Goal: Check status: Check status

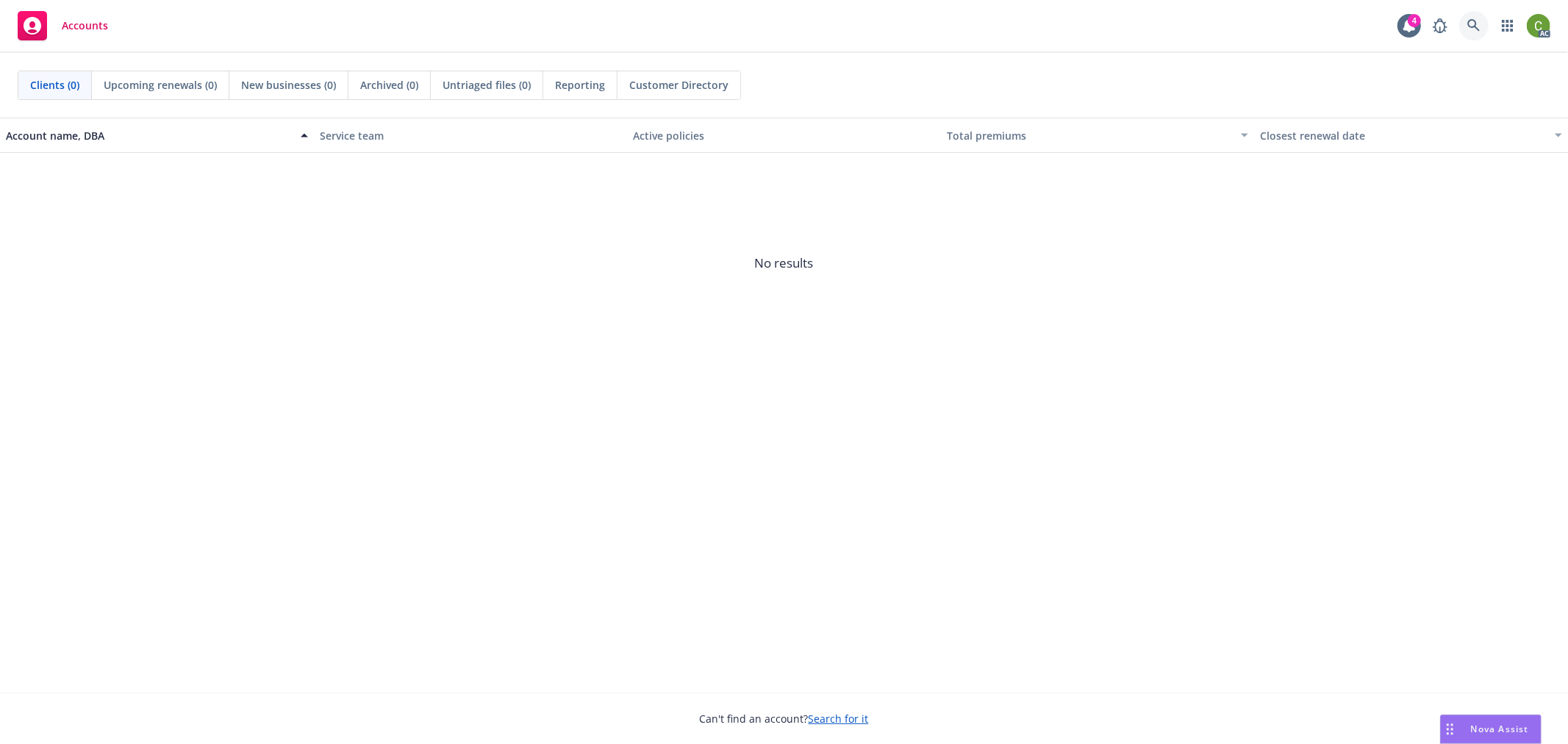
click at [1475, 30] on icon at bounding box center [1474, 26] width 13 height 13
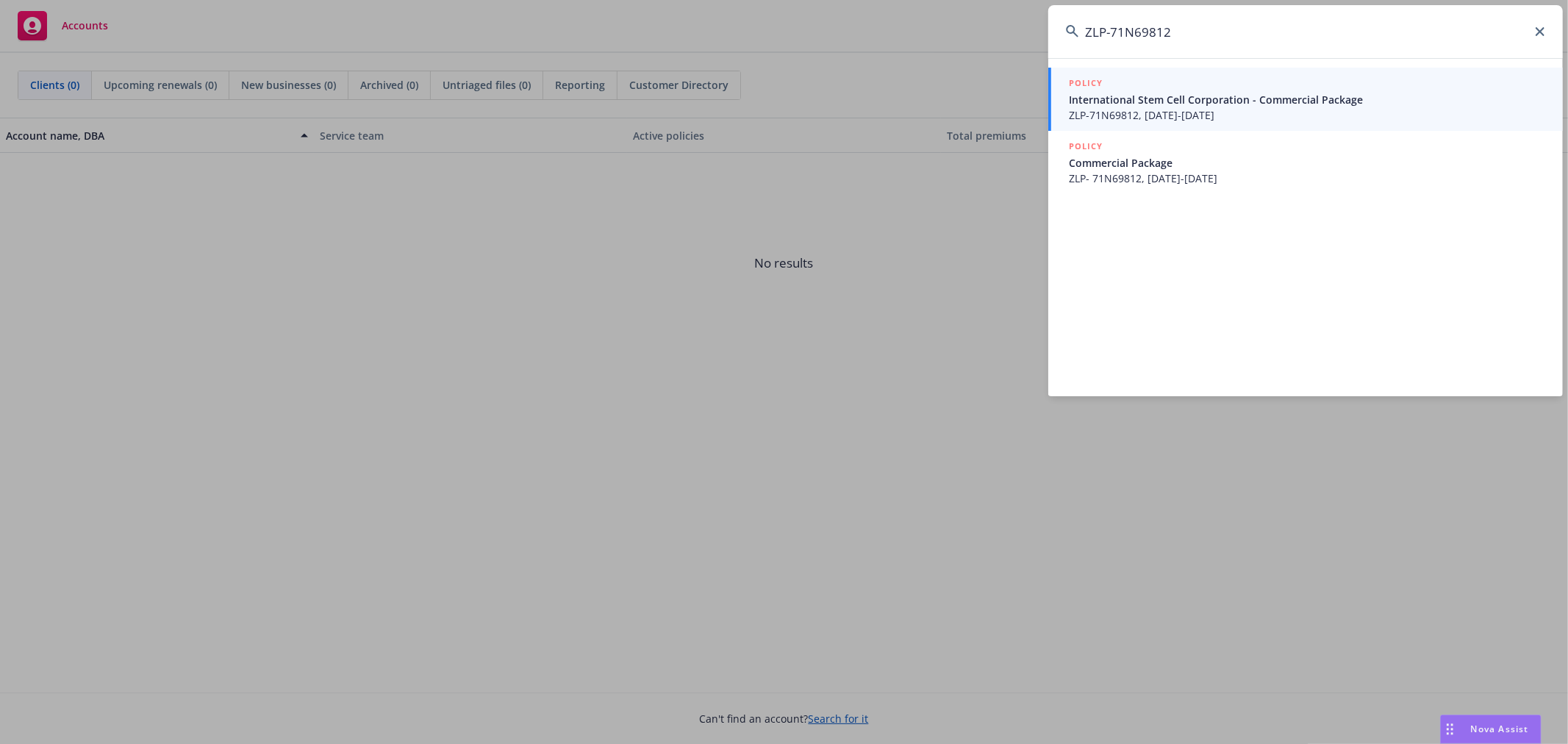
type input "ZLP-71N69812"
click at [1245, 108] on span "ZLP-71N69812, [DATE]-[DATE]" at bounding box center [1307, 115] width 476 height 15
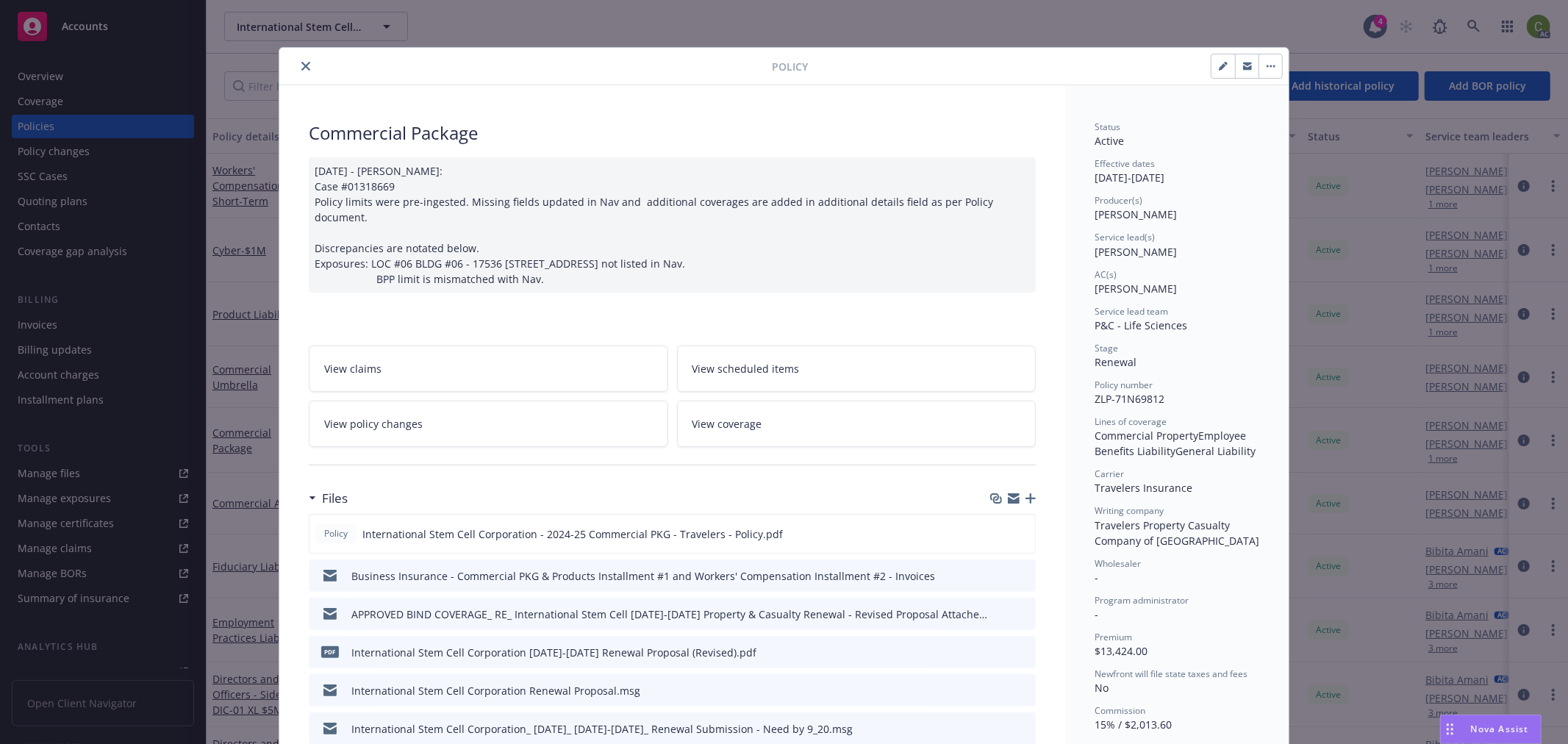
click at [301, 67] on icon "close" at bounding box center [305, 65] width 9 height 9
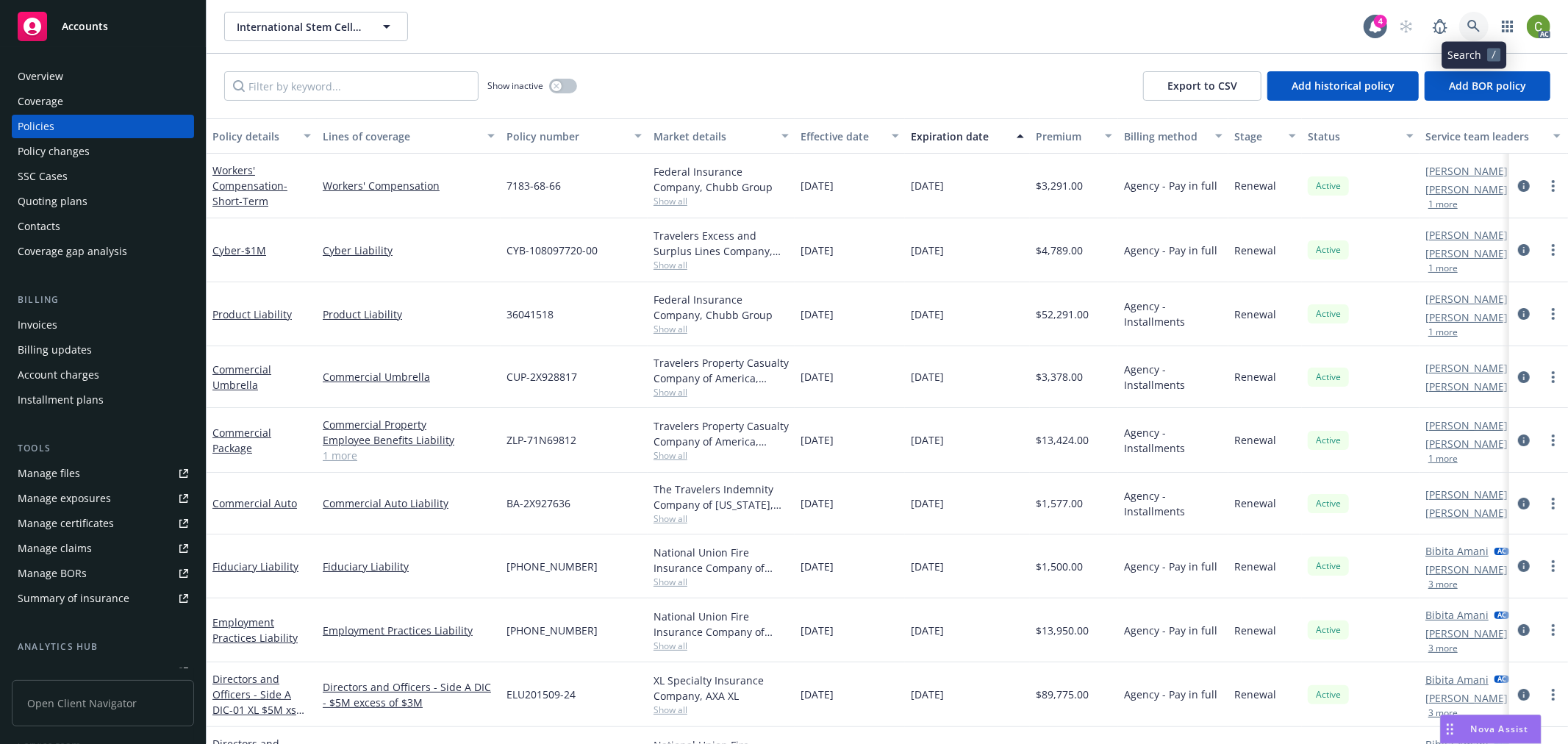
click at [1471, 26] on icon at bounding box center [1474, 27] width 13 height 13
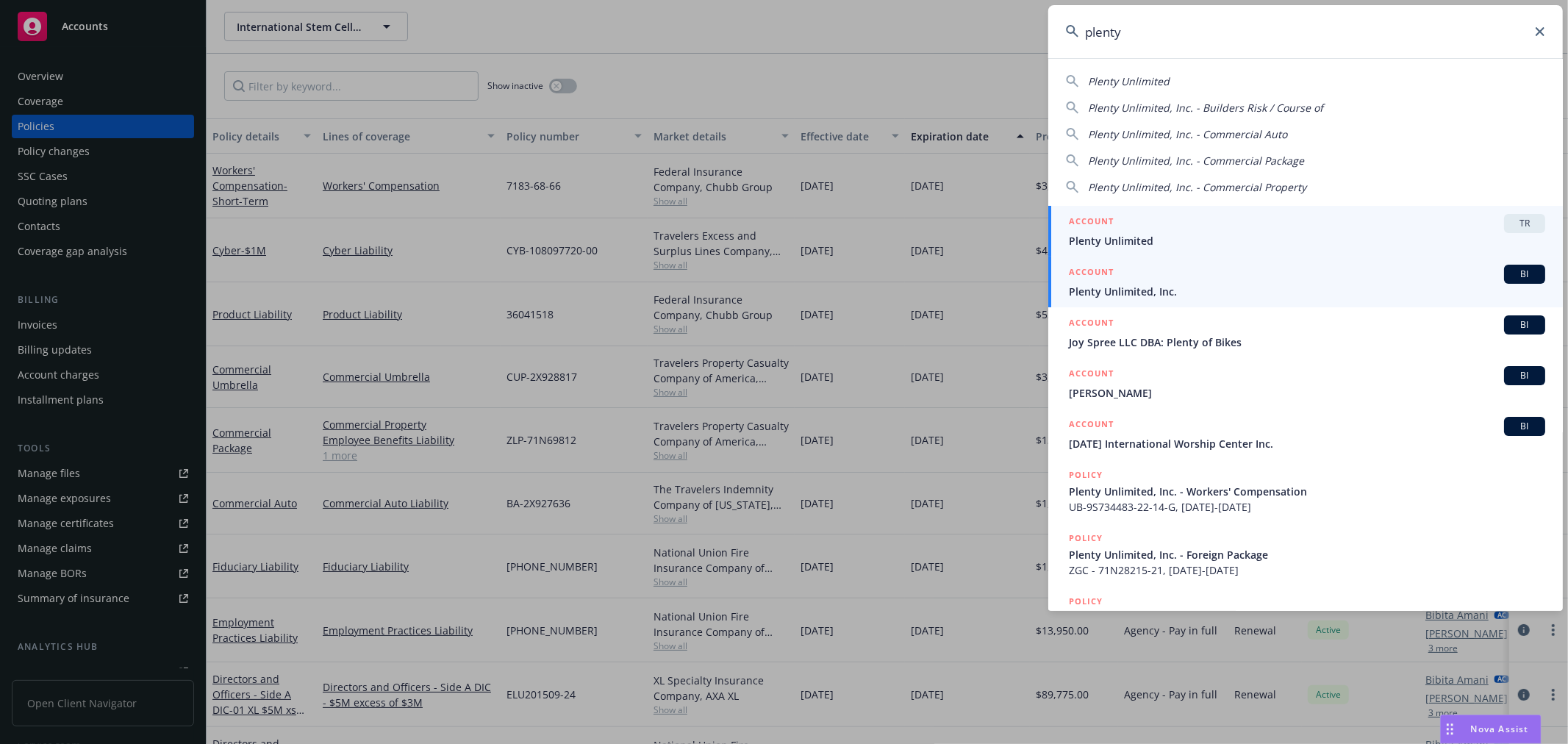
type input "plenty"
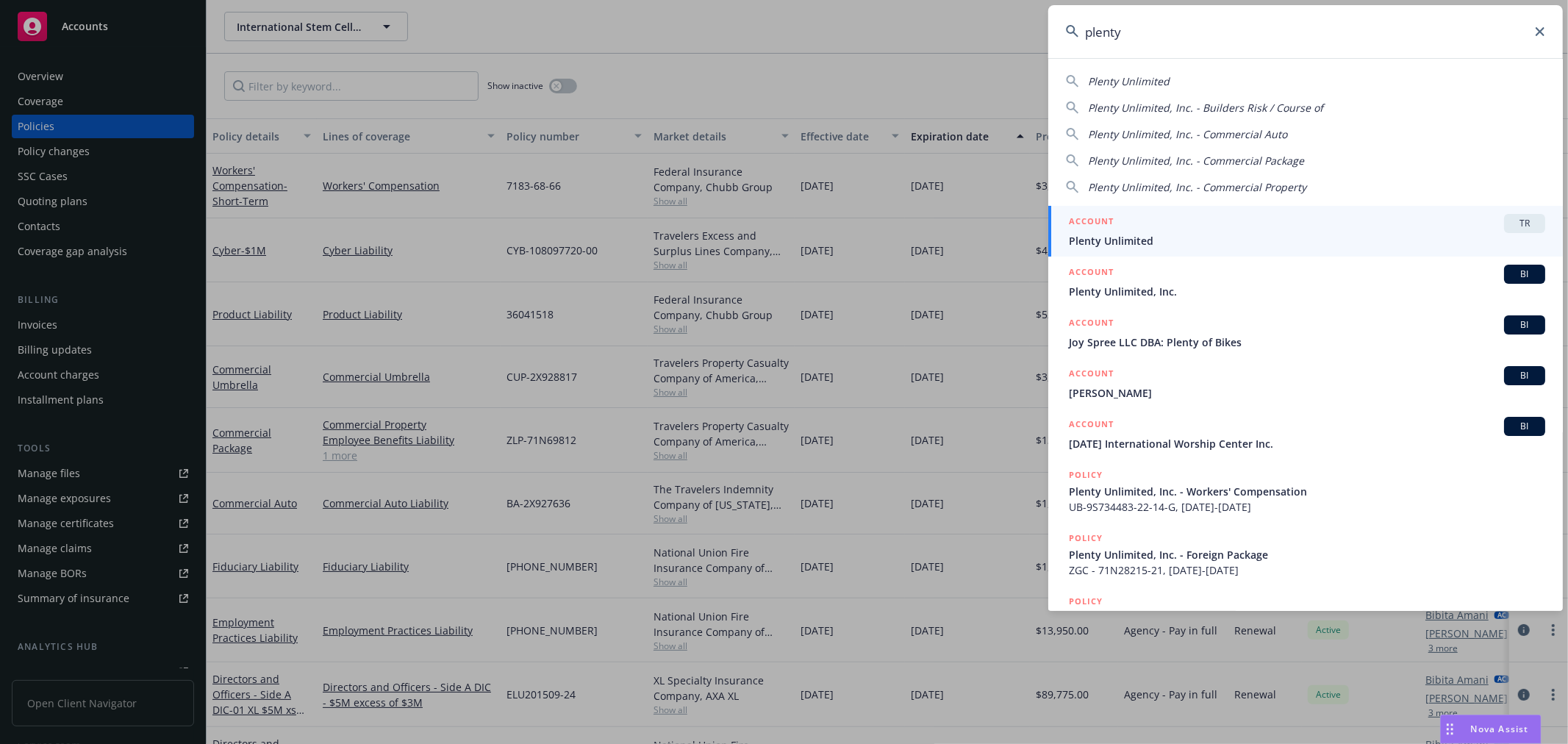
click at [1187, 290] on span "Plenty Unlimited, Inc." at bounding box center [1307, 291] width 476 height 15
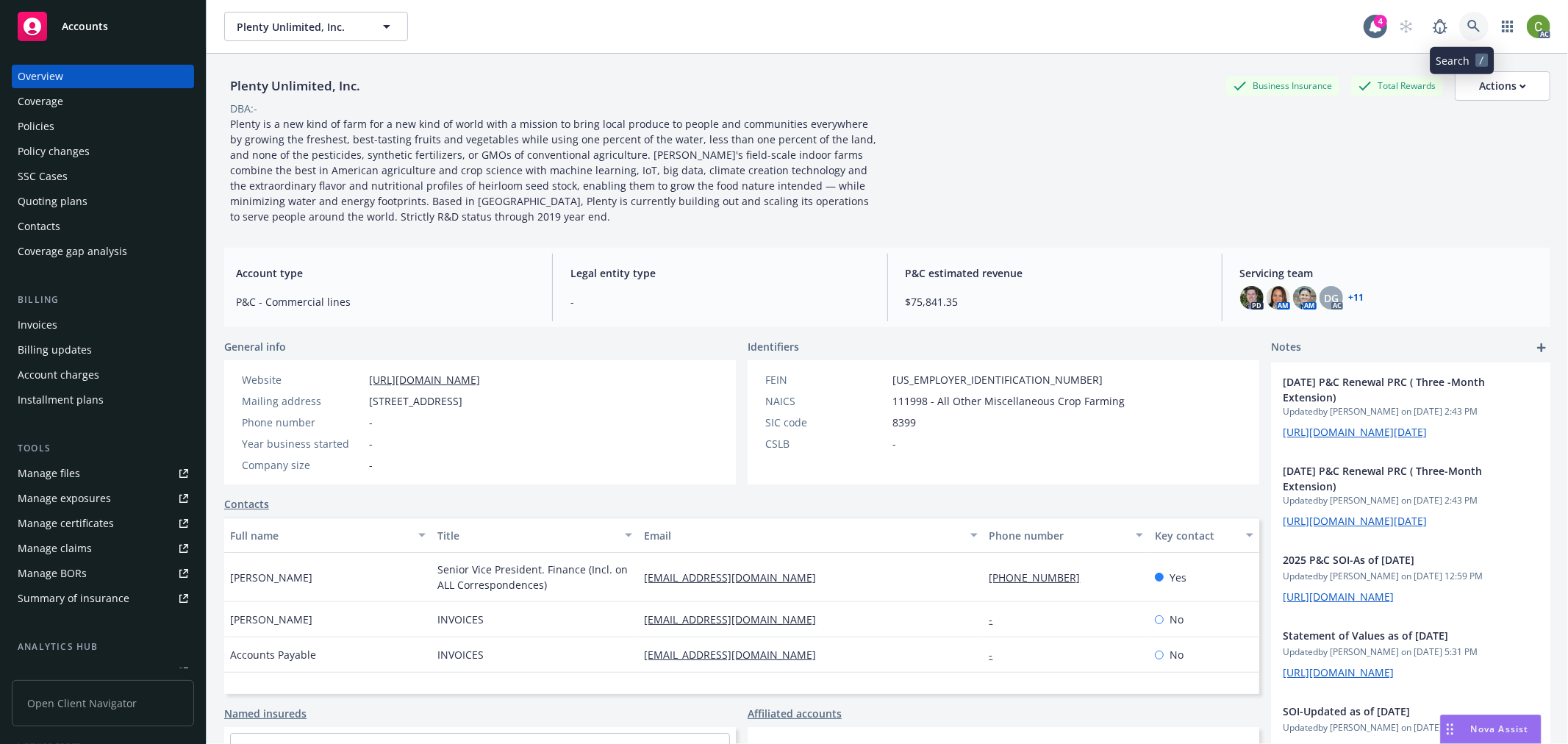
click at [1467, 24] on icon at bounding box center [1474, 27] width 13 height 13
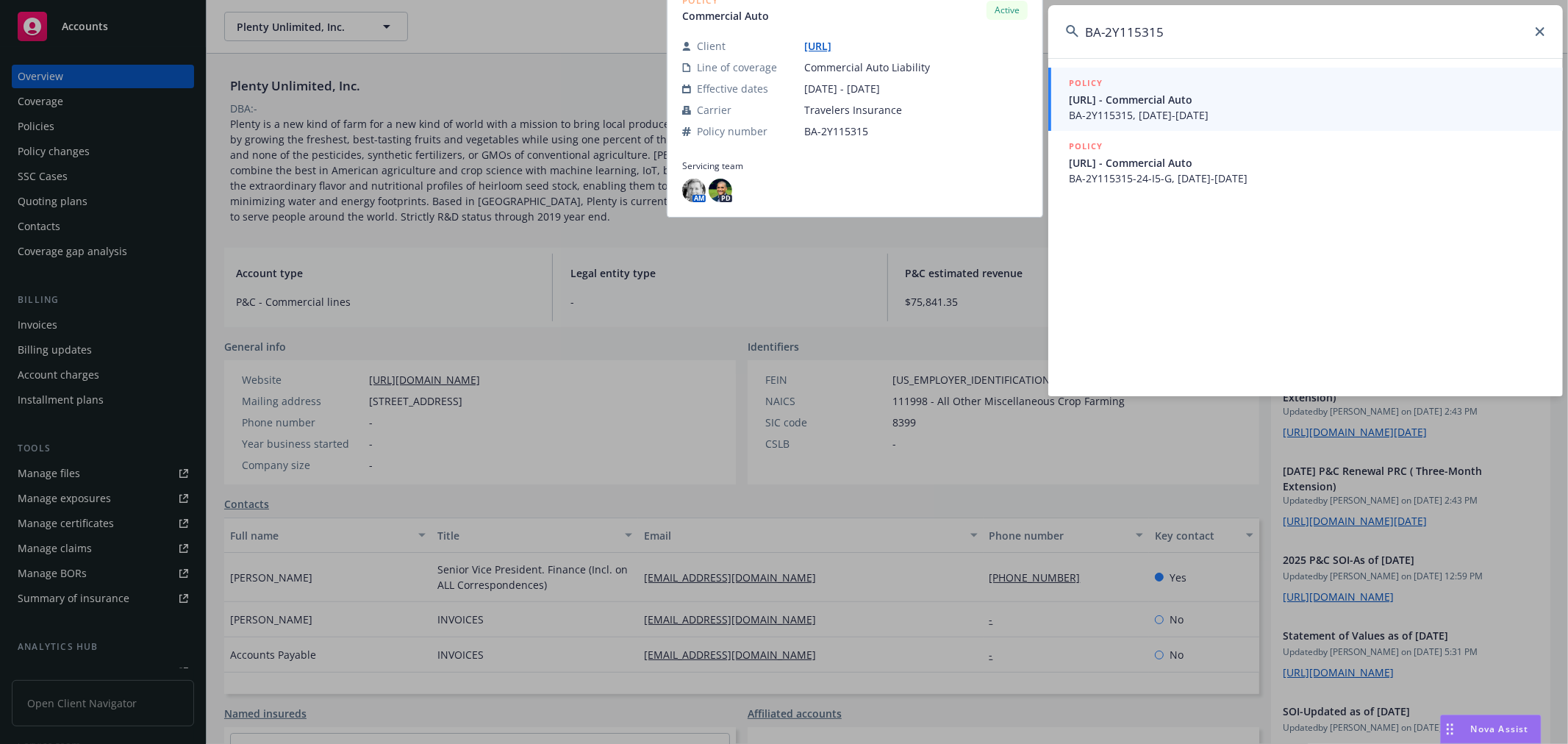
type input "BA-2Y115315"
click at [1221, 96] on span "[URL] - Commercial Auto" at bounding box center [1307, 100] width 476 height 15
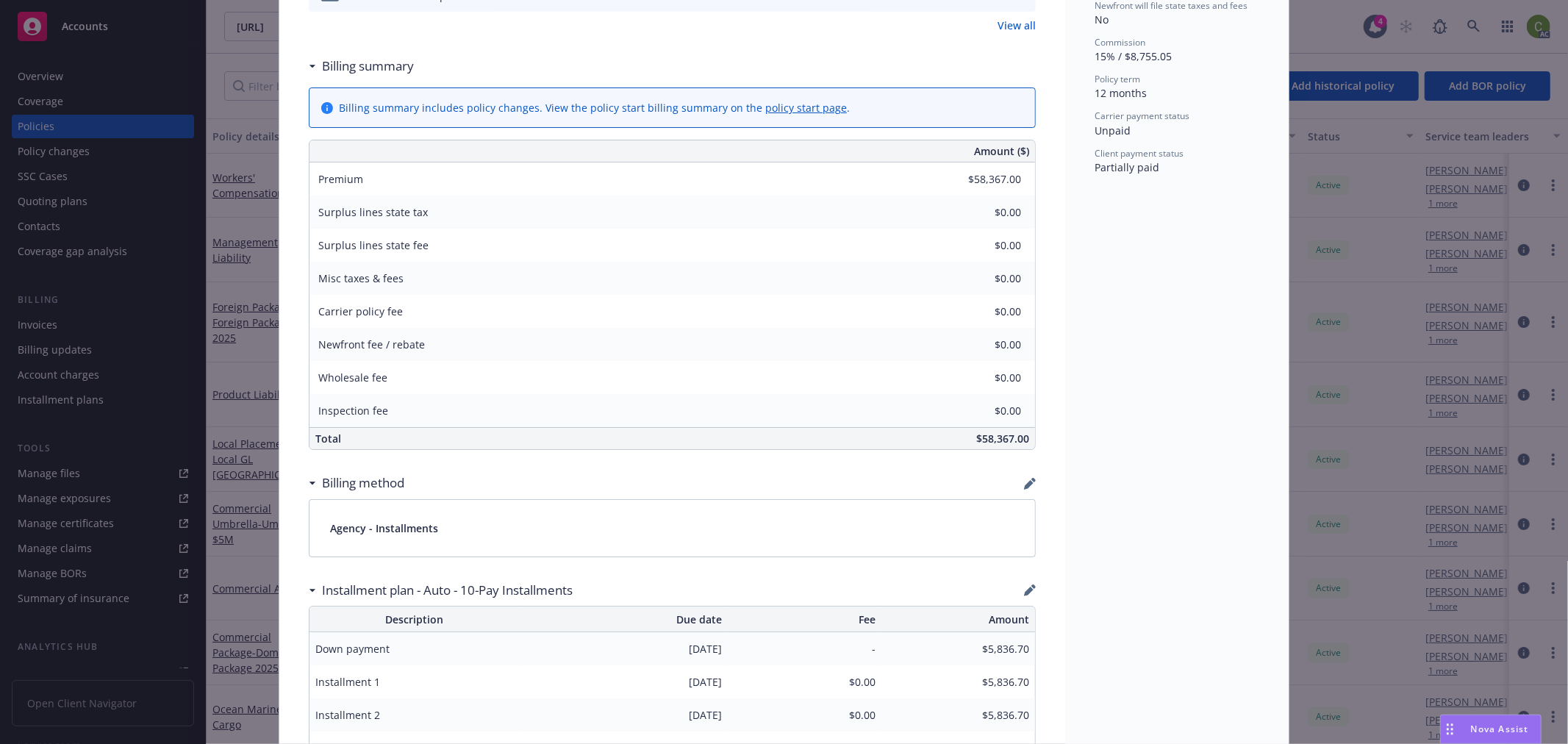
scroll to position [1061, 0]
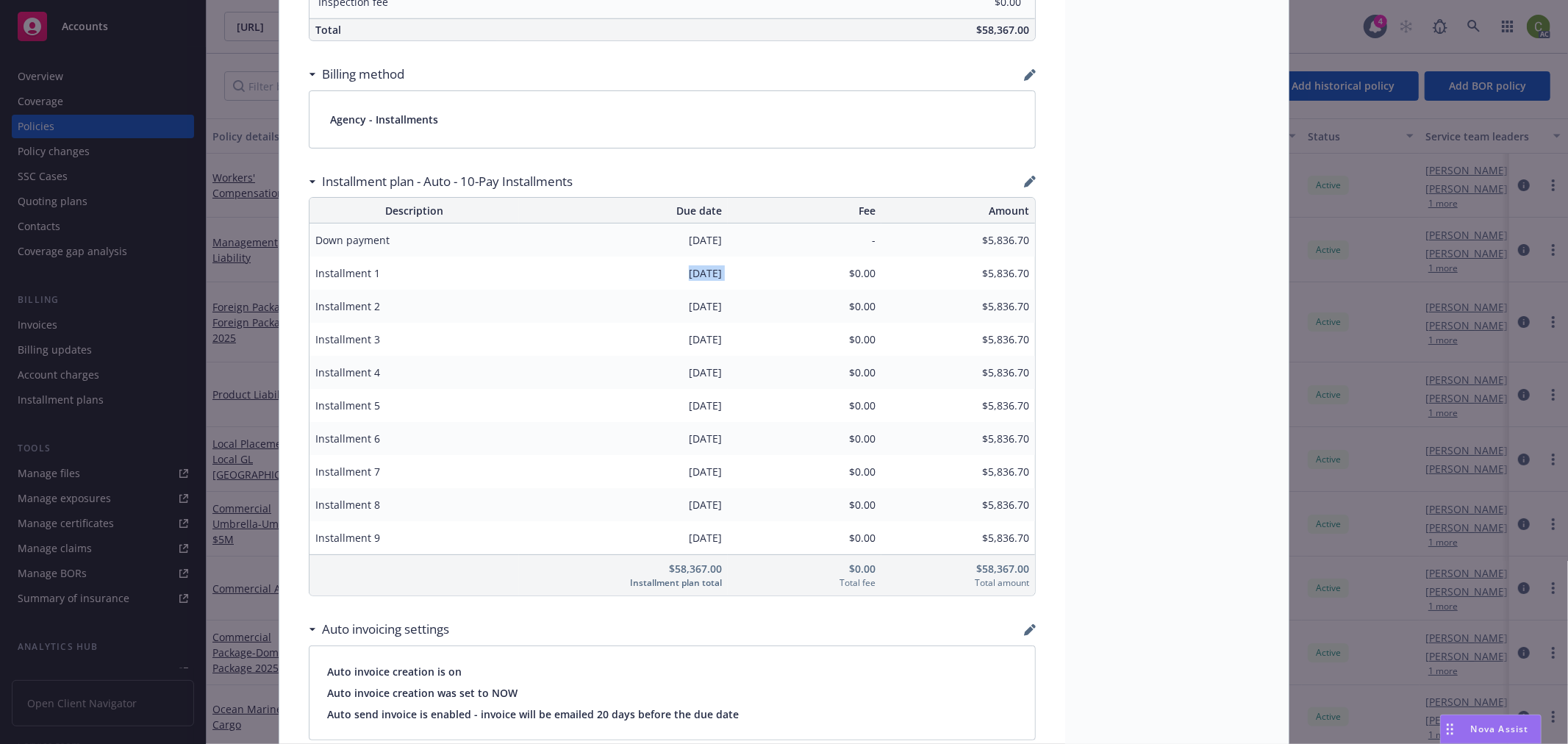
drag, startPoint x: 654, startPoint y: 274, endPoint x: 722, endPoint y: 275, distance: 68.0
click at [722, 275] on tr "Installment 1 [DATE] $0.00 $5,836.70" at bounding box center [672, 273] width 726 height 33
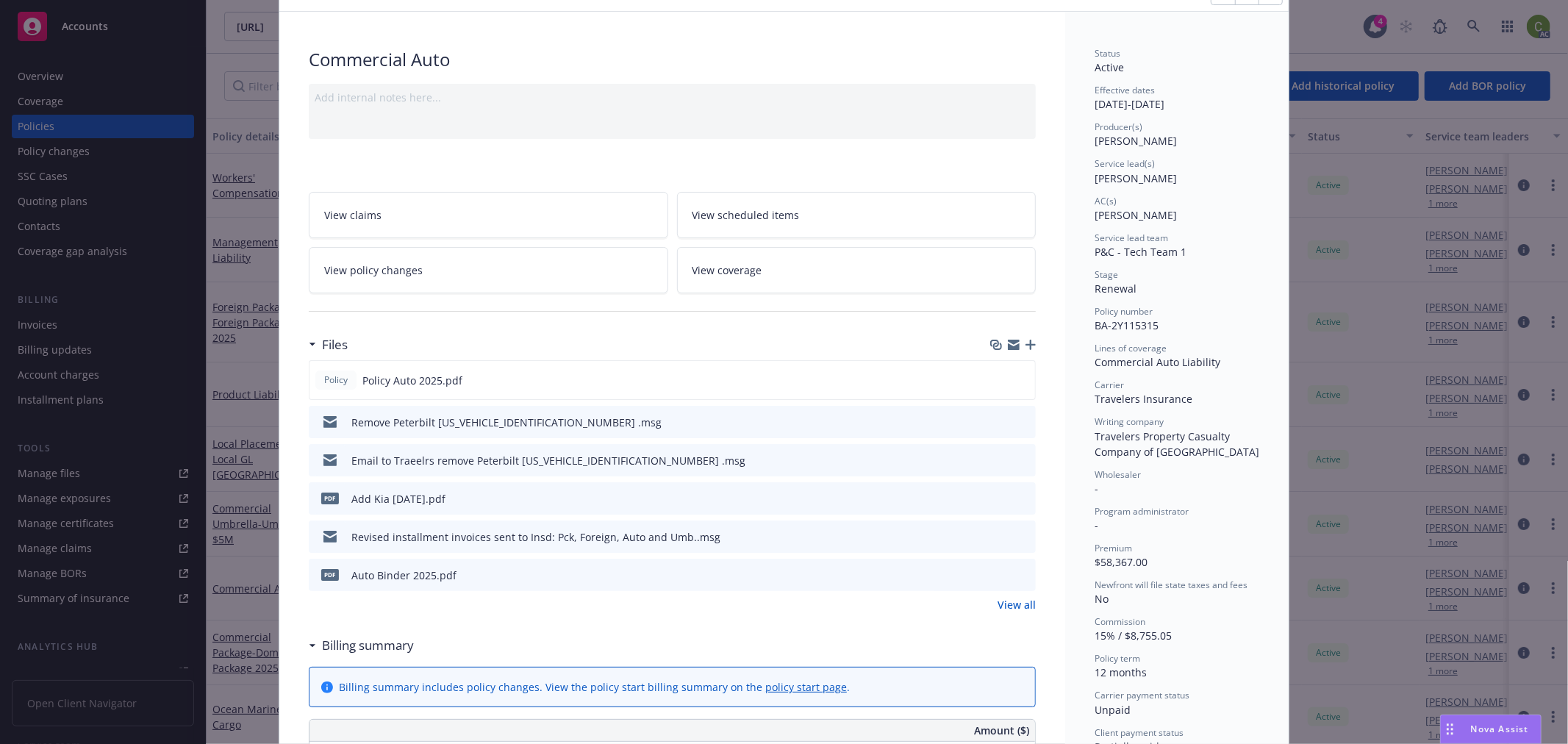
scroll to position [0, 0]
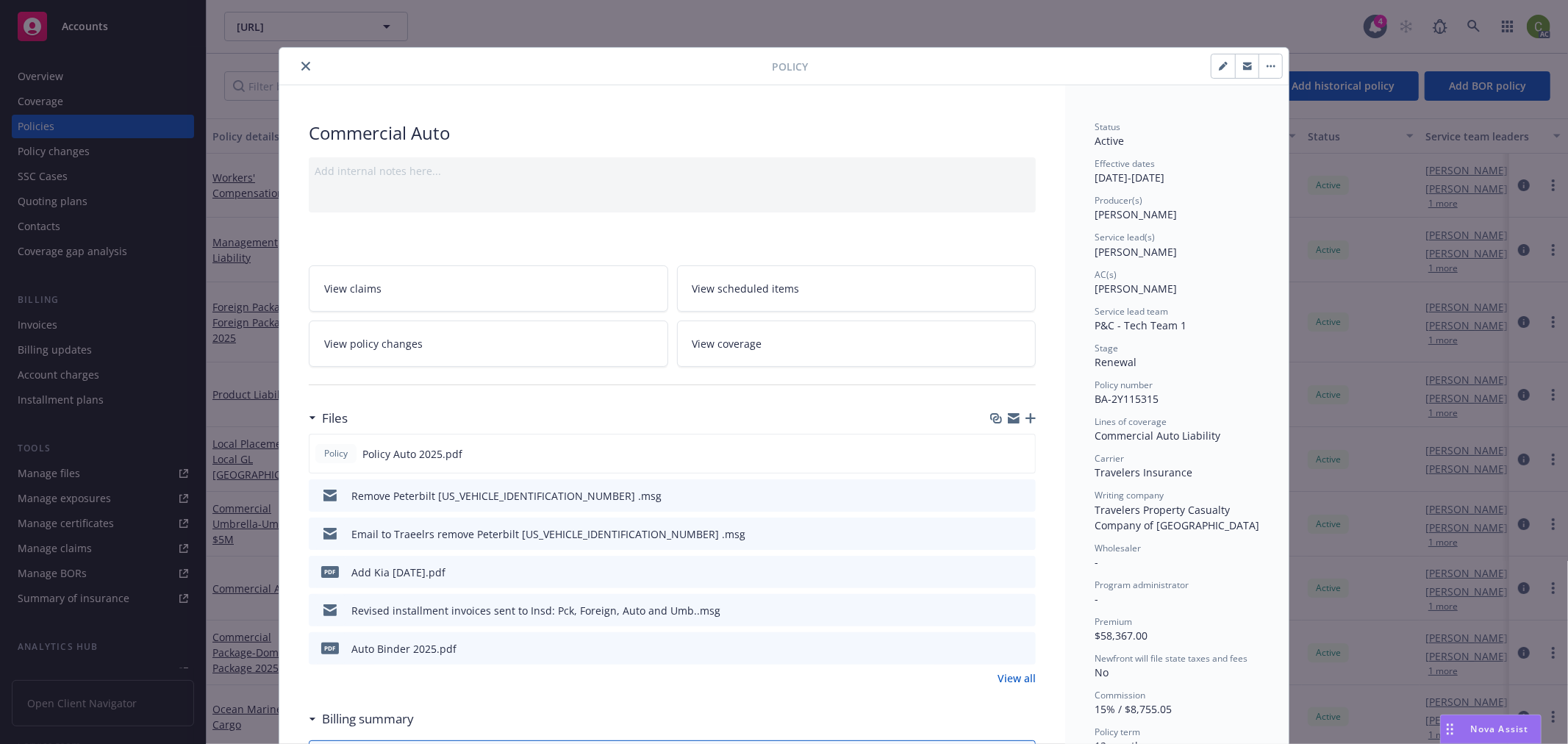
click at [301, 67] on icon "close" at bounding box center [305, 65] width 9 height 9
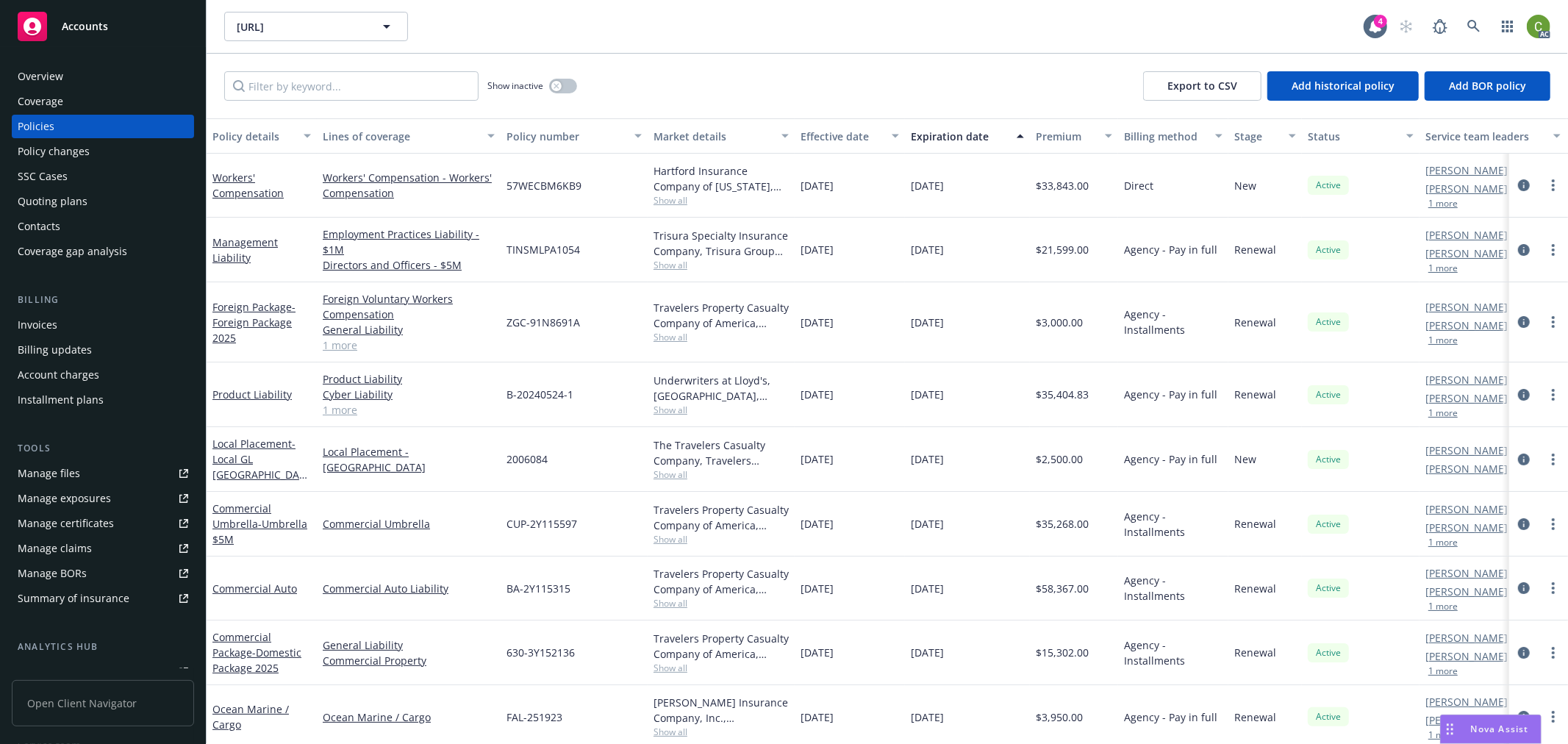
click at [97, 320] on div "Invoices" at bounding box center [102, 325] width 170 height 23
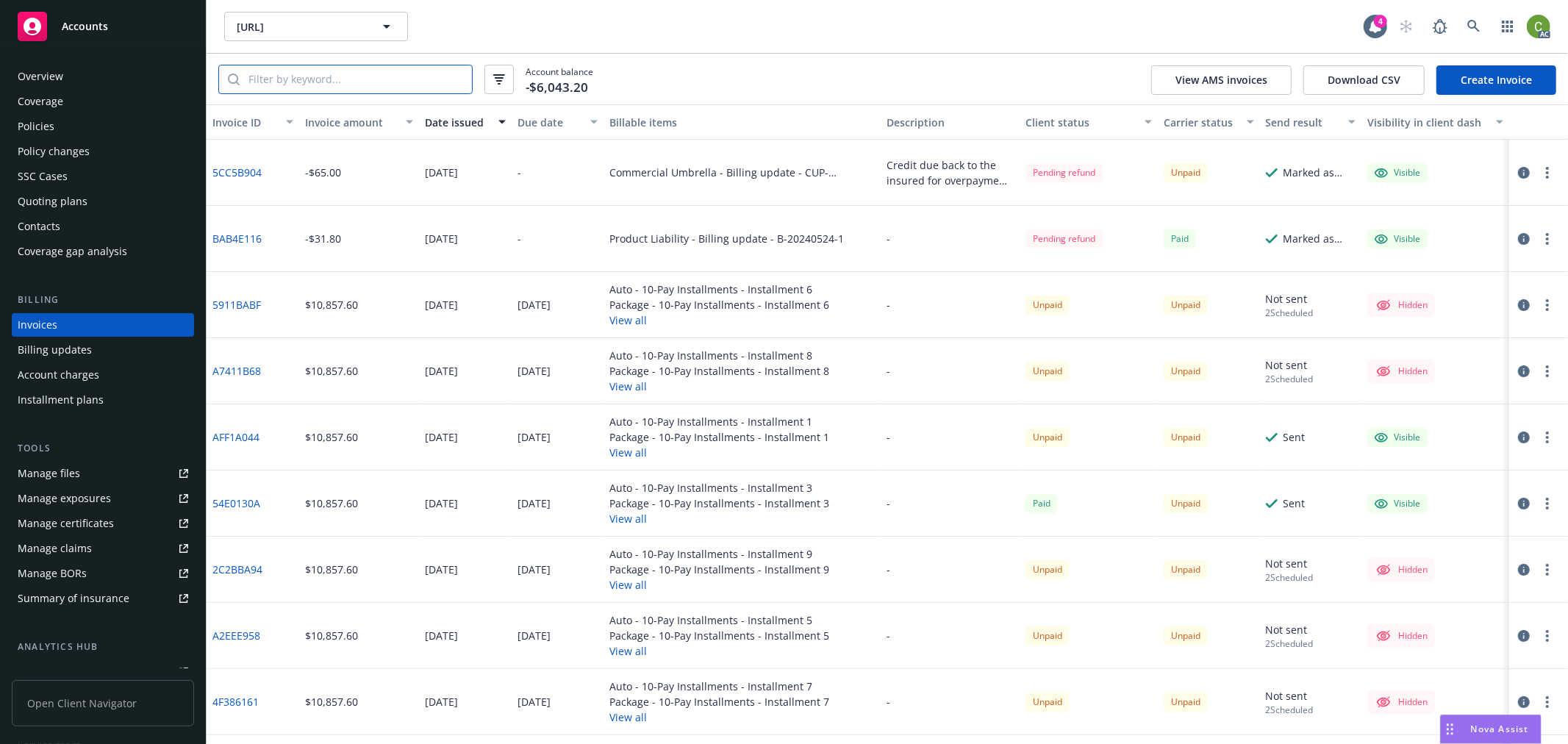
click at [377, 79] on input "search" at bounding box center [356, 79] width 233 height 28
paste input "BA-2Y115315"
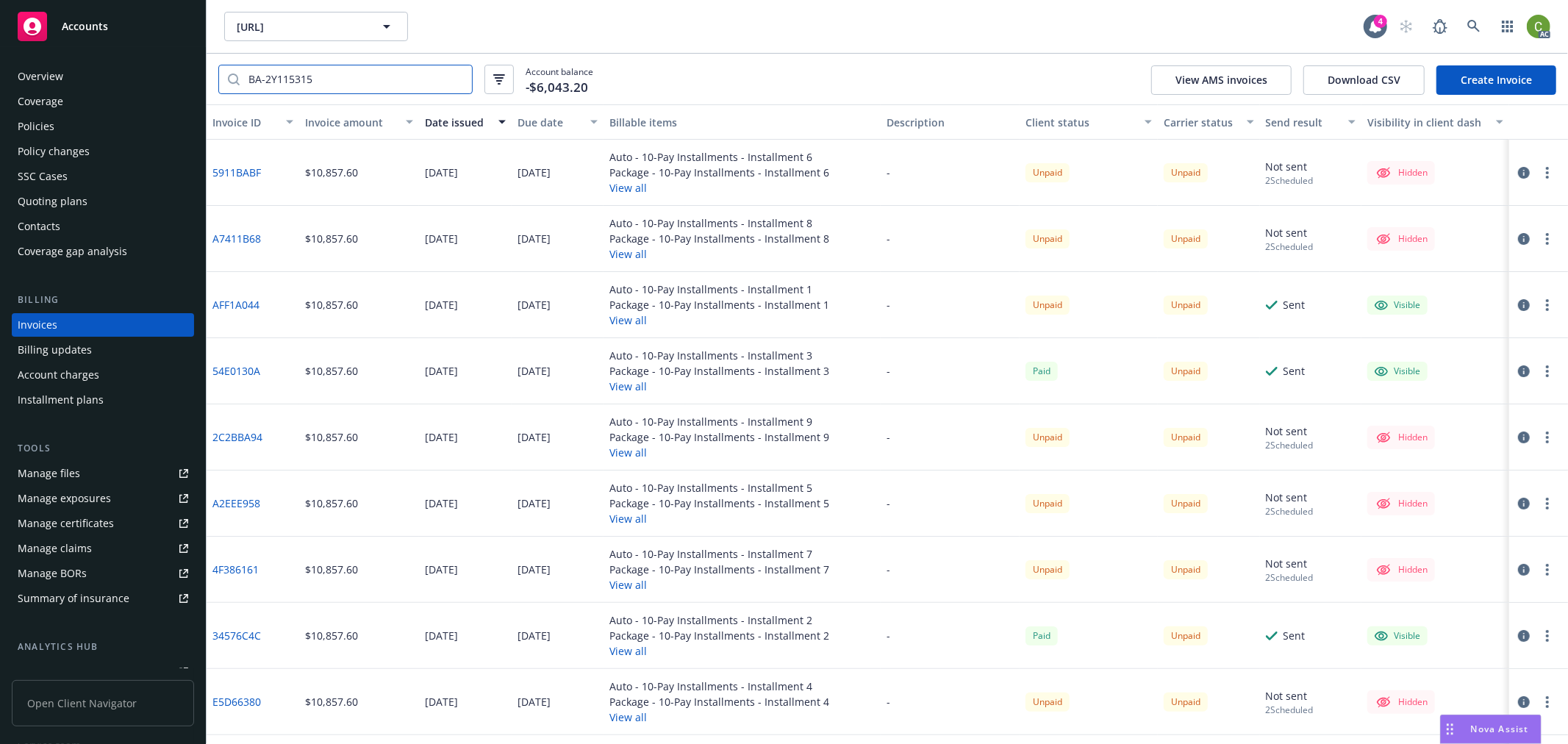
scroll to position [82, 0]
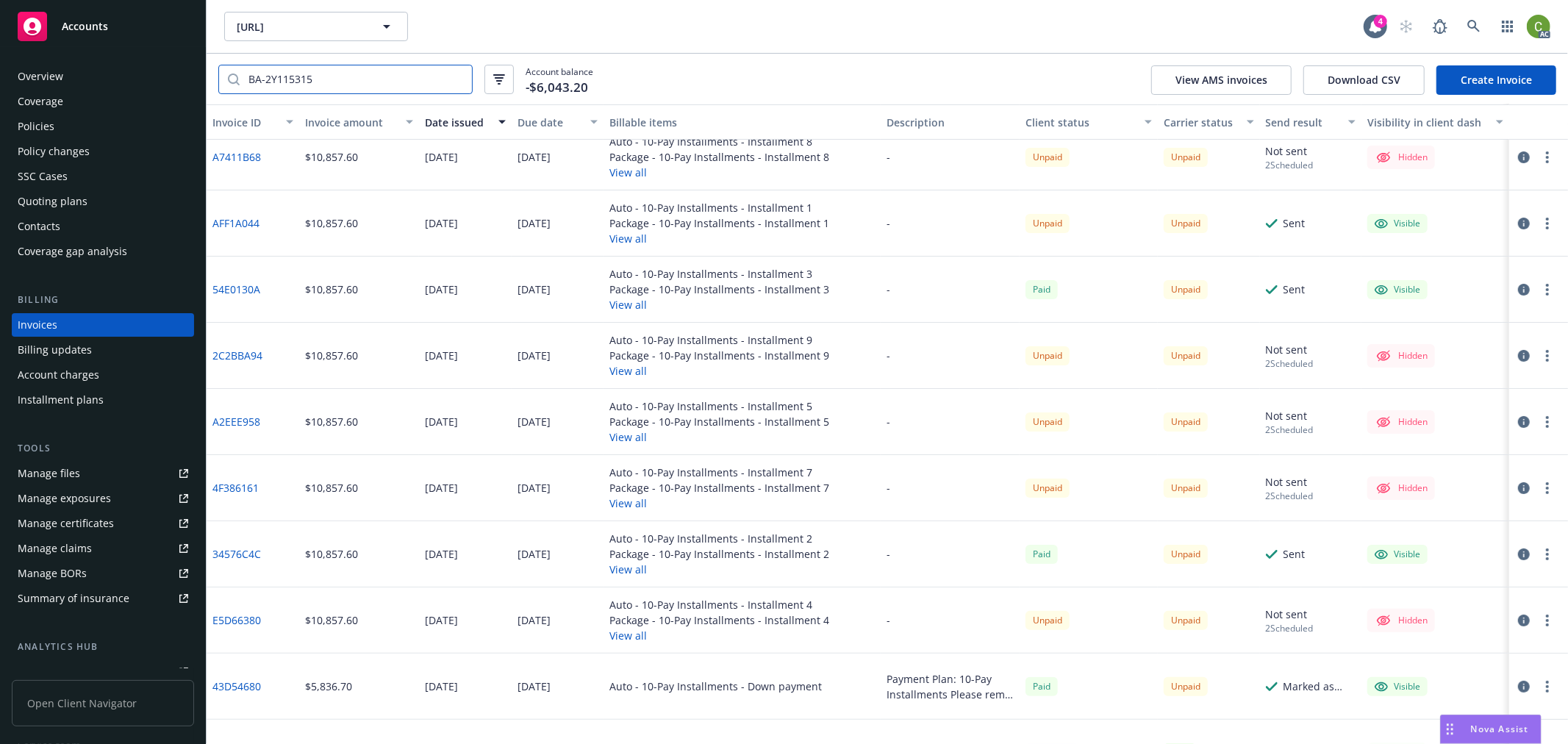
type input "BA-2Y115315"
drag, startPoint x: 237, startPoint y: 84, endPoint x: 13, endPoint y: 85, distance: 224.0
click at [13, 85] on div "Accounts Overview Coverage Policies Policy changes SSC Cases Quoting plans Cont…" at bounding box center [784, 372] width 1568 height 744
click at [67, 123] on div "Policies" at bounding box center [102, 126] width 170 height 23
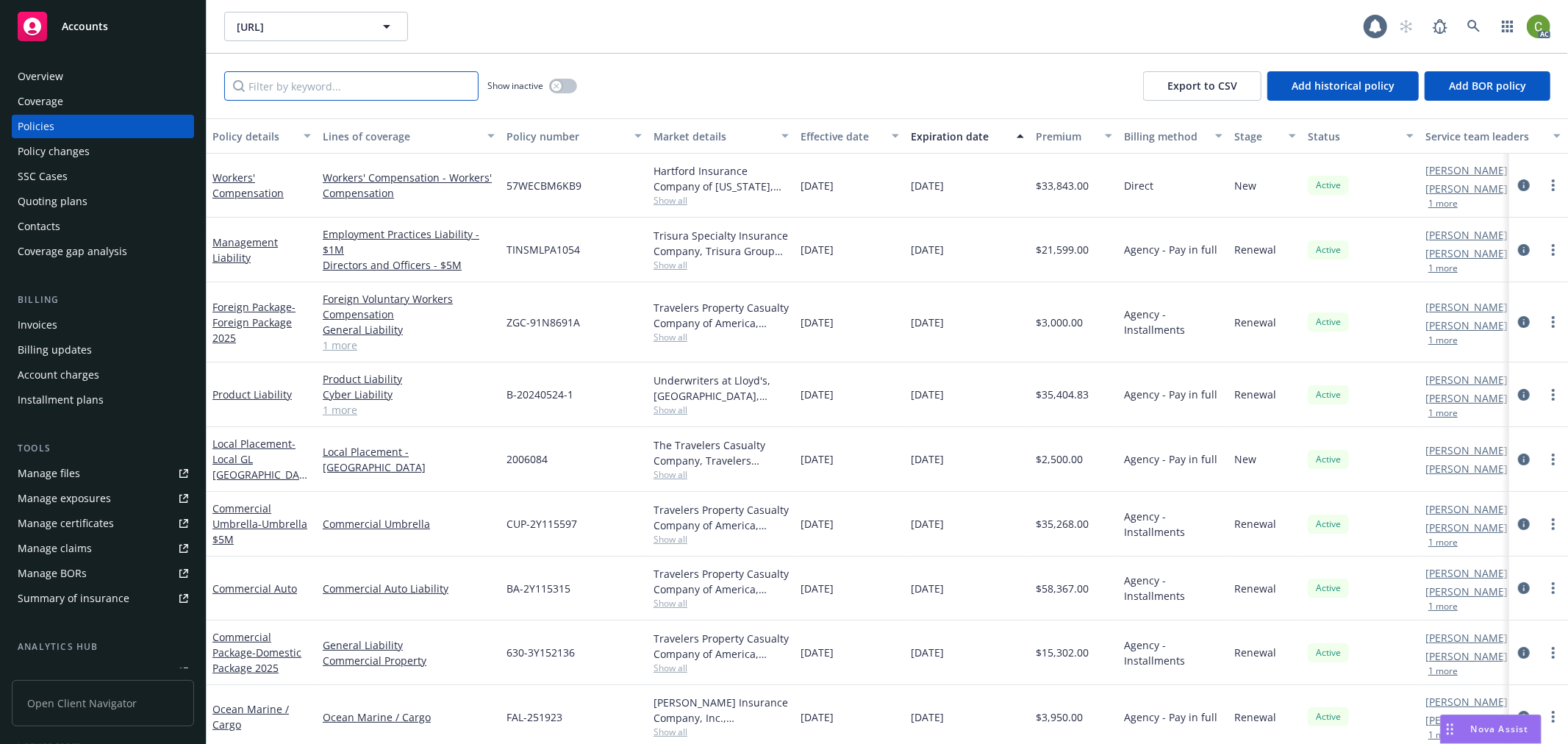
click at [286, 86] on input "Filter by keyword..." at bounding box center [351, 86] width 255 height 30
paste input "BA-2Y115315"
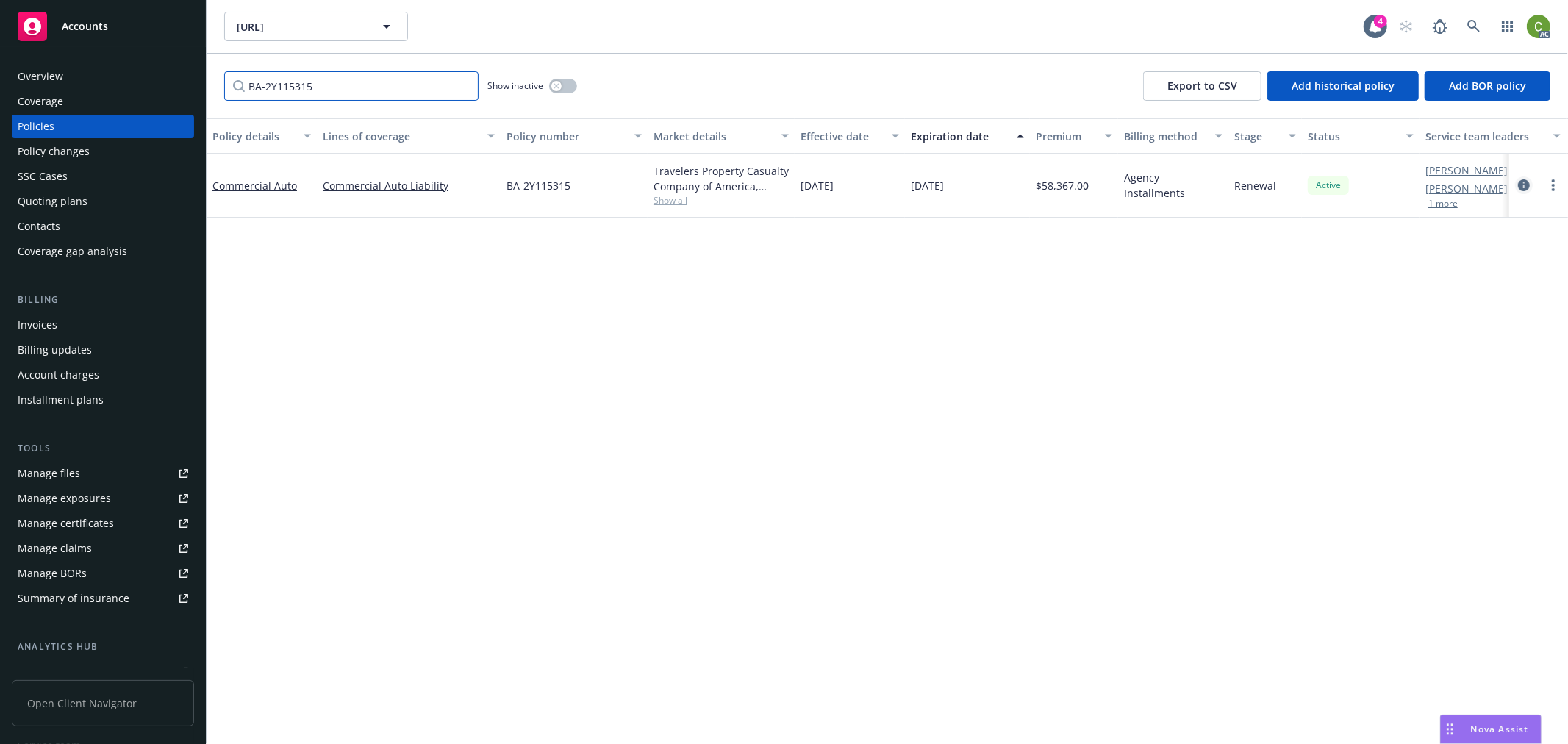
type input "BA-2Y115315"
click at [1528, 187] on icon "circleInformation" at bounding box center [1524, 186] width 12 height 12
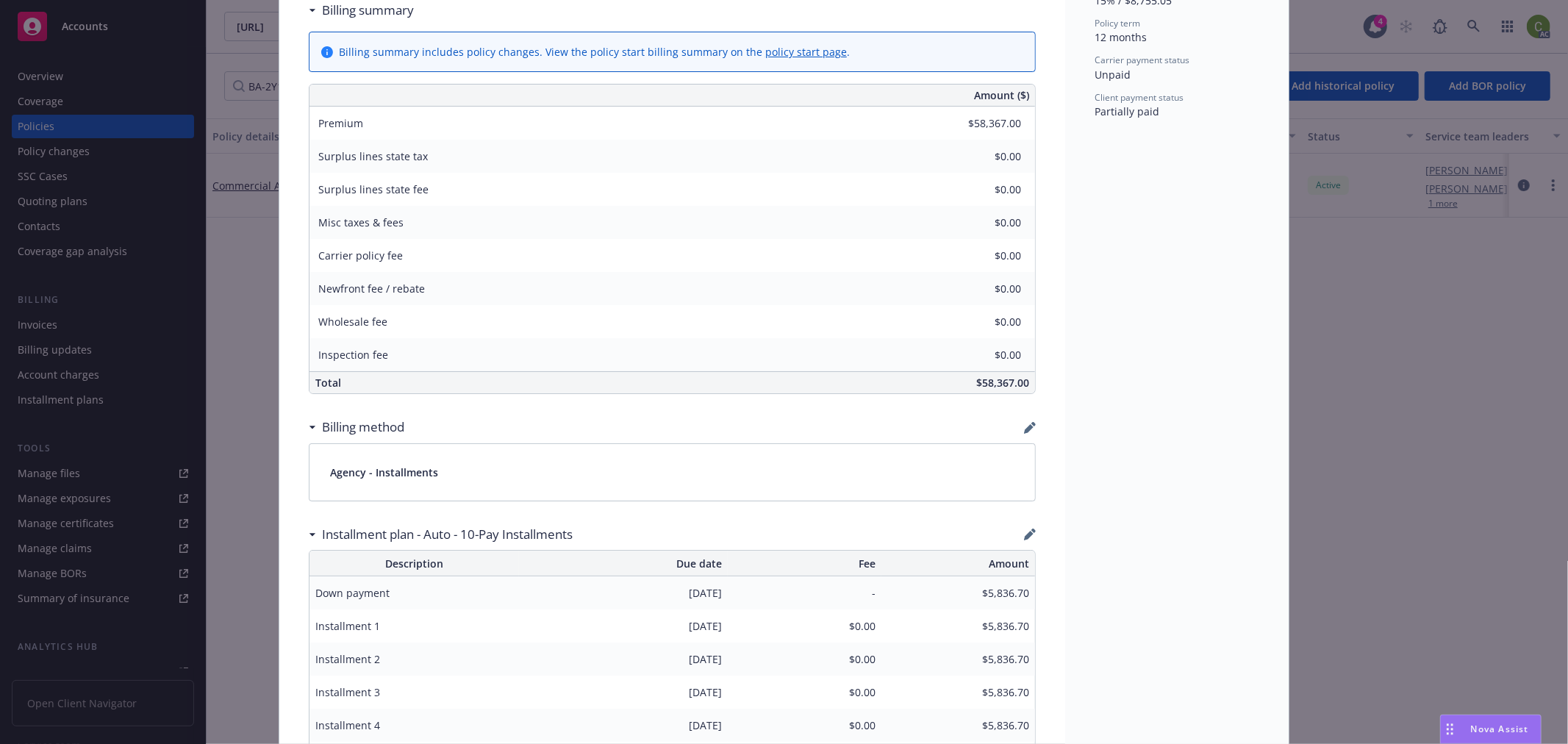
scroll to position [860, 0]
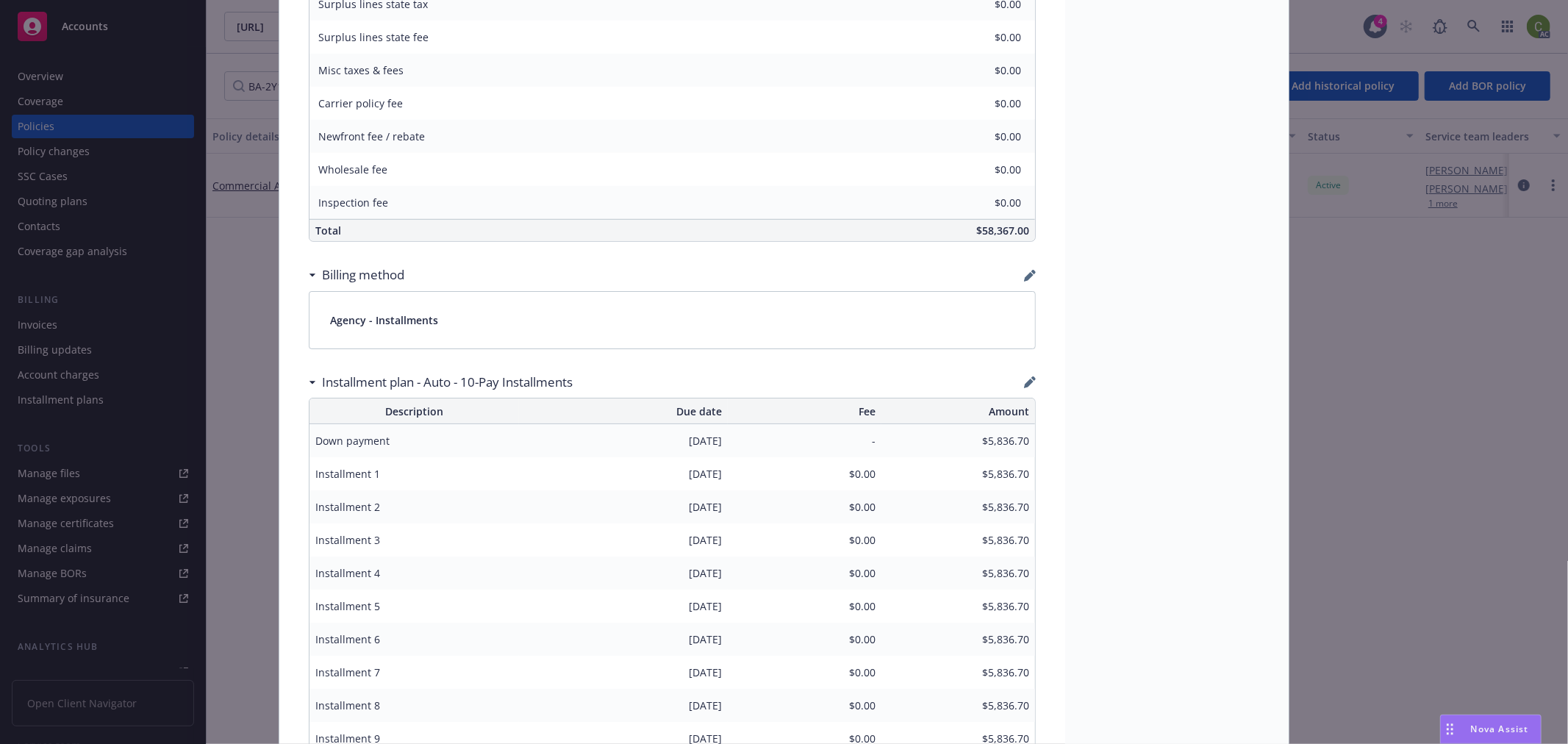
drag, startPoint x: 655, startPoint y: 508, endPoint x: 713, endPoint y: 504, distance: 58.1
click at [713, 504] on span "[DATE]" at bounding box center [624, 507] width 198 height 15
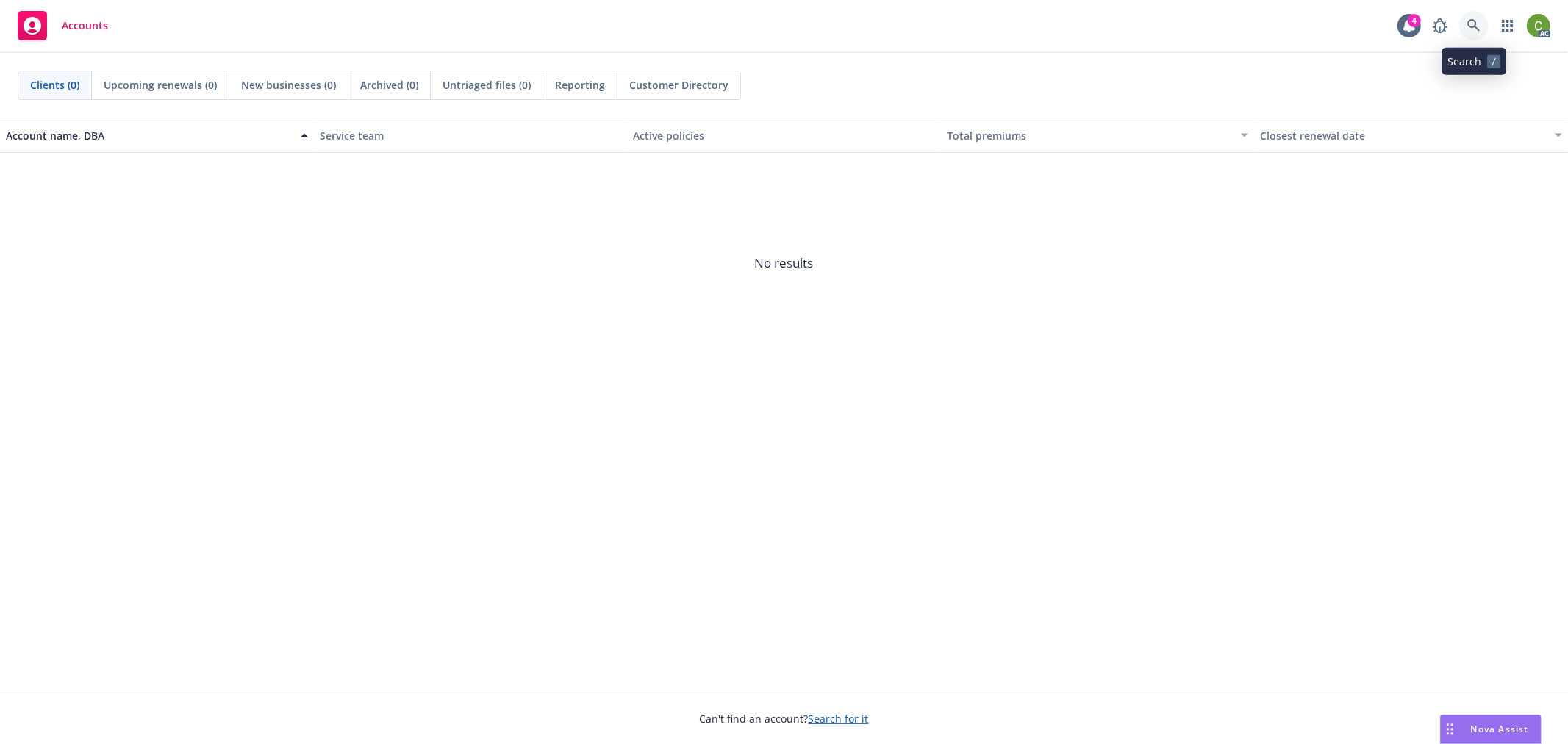
click at [1471, 31] on link at bounding box center [1473, 25] width 30 height 30
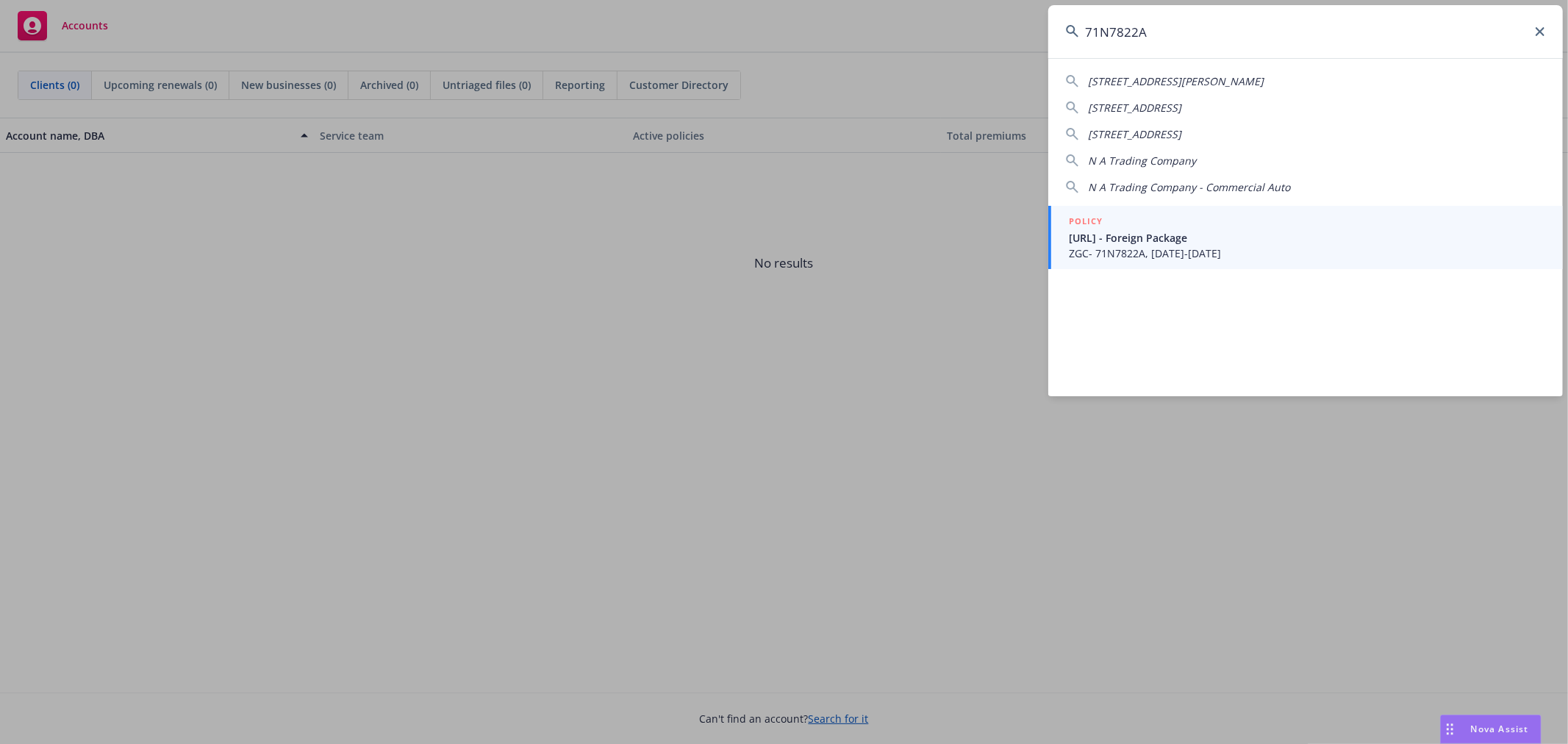
type input "71N7822A"
click at [1242, 236] on span "Pronto.ai - Foreign Package" at bounding box center [1307, 237] width 476 height 15
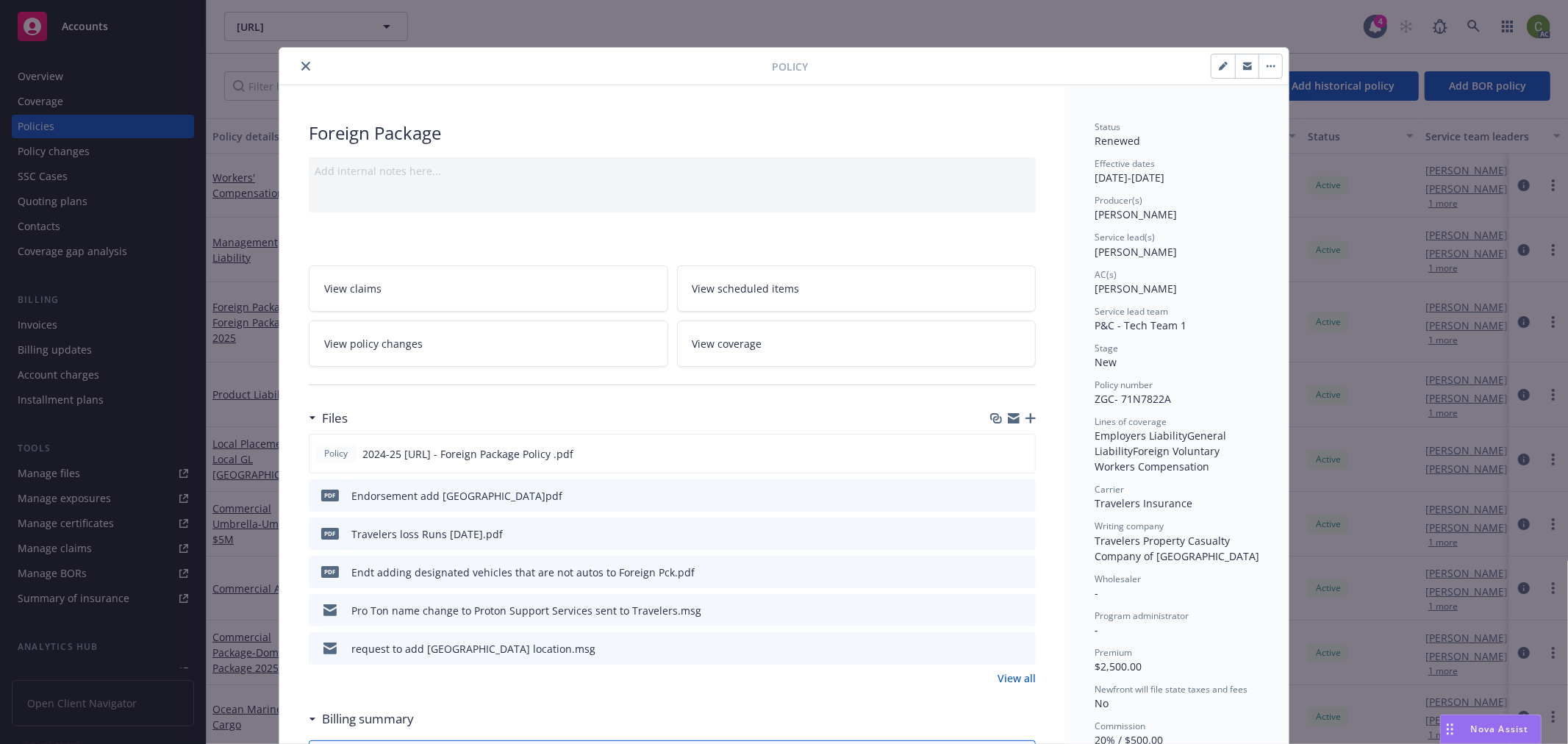
click at [306, 64] on button "close" at bounding box center [306, 66] width 17 height 17
